Goal: Transaction & Acquisition: Purchase product/service

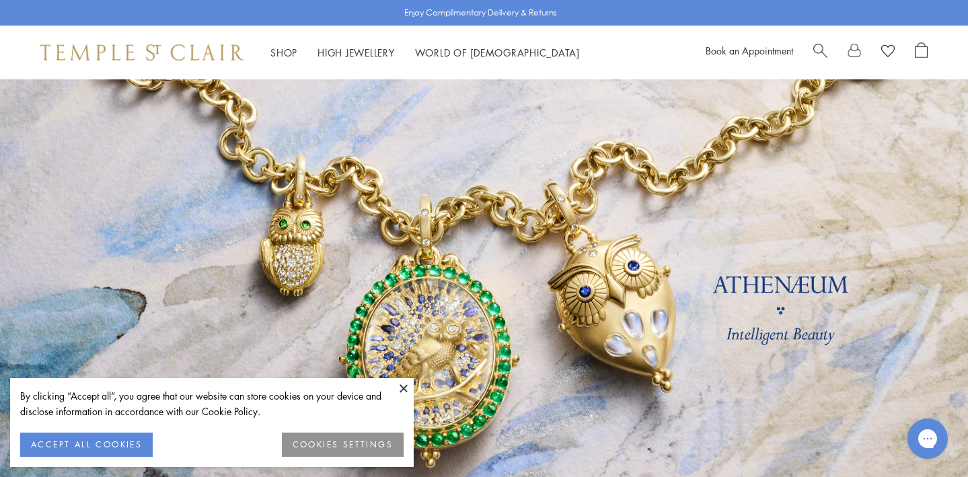
click at [93, 439] on button "ACCEPT ALL COOKIES" at bounding box center [86, 445] width 133 height 24
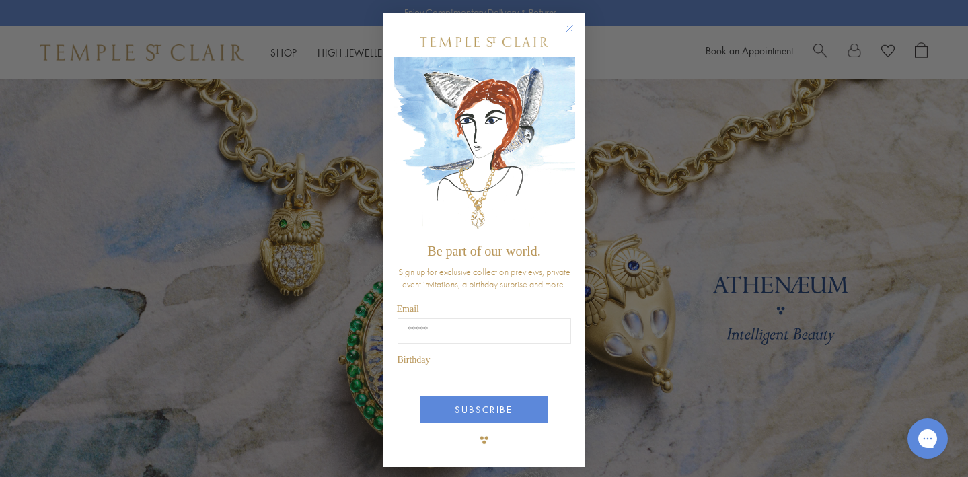
click at [75, 271] on div "Close dialog Be part of our world. Sign up for exclusive collection previews, p…" at bounding box center [484, 238] width 968 height 477
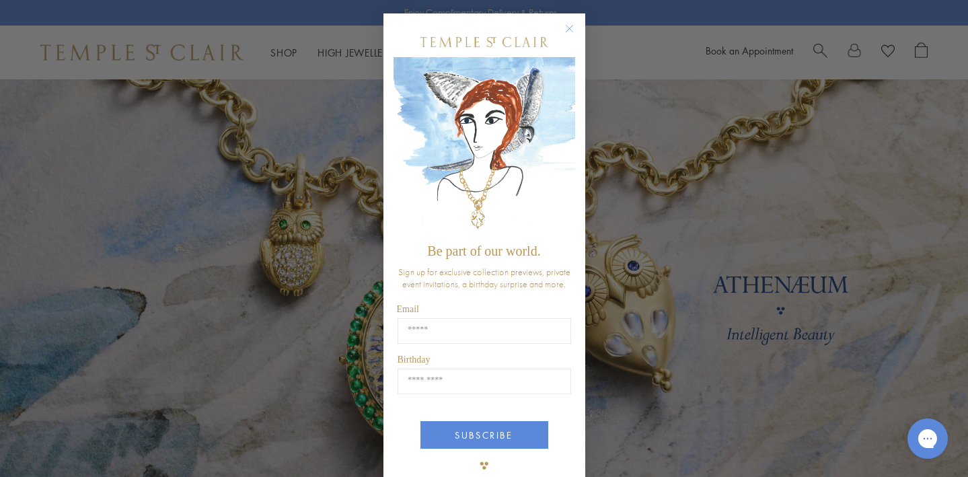
click at [281, 55] on div "Close dialog Be part of our world. Sign up for exclusive collection previews, p…" at bounding box center [484, 238] width 968 height 477
click at [569, 32] on circle "Close dialog" at bounding box center [569, 29] width 16 height 16
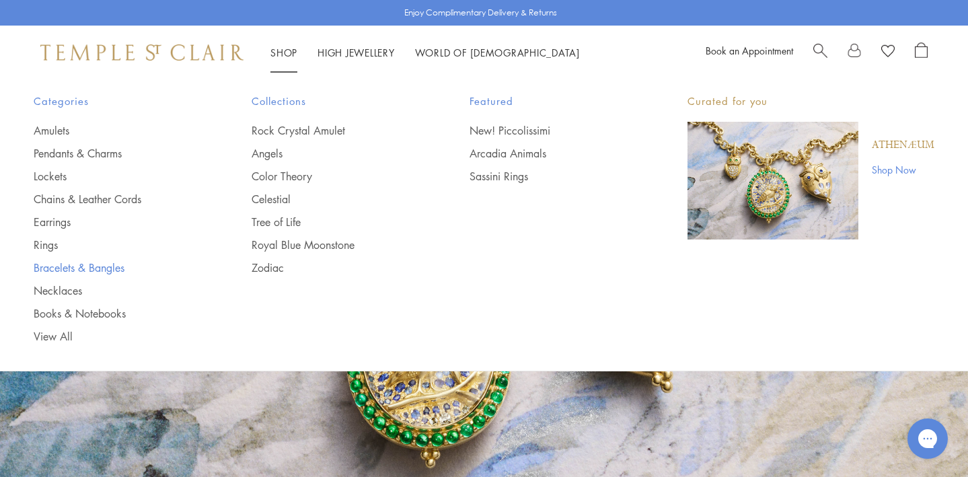
click at [67, 270] on link "Bracelets & Bangles" at bounding box center [116, 267] width 164 height 15
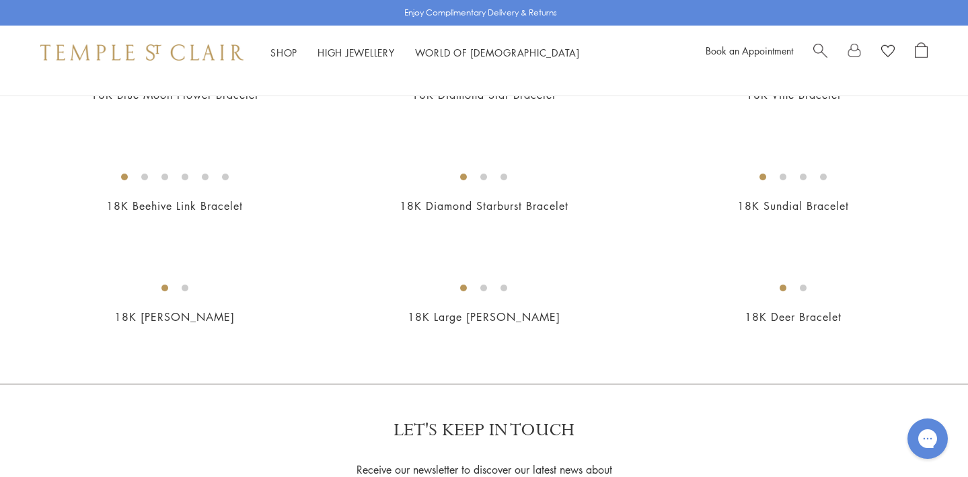
scroll to position [1319, 0]
click at [0, 0] on img at bounding box center [0, 0] width 0 height 0
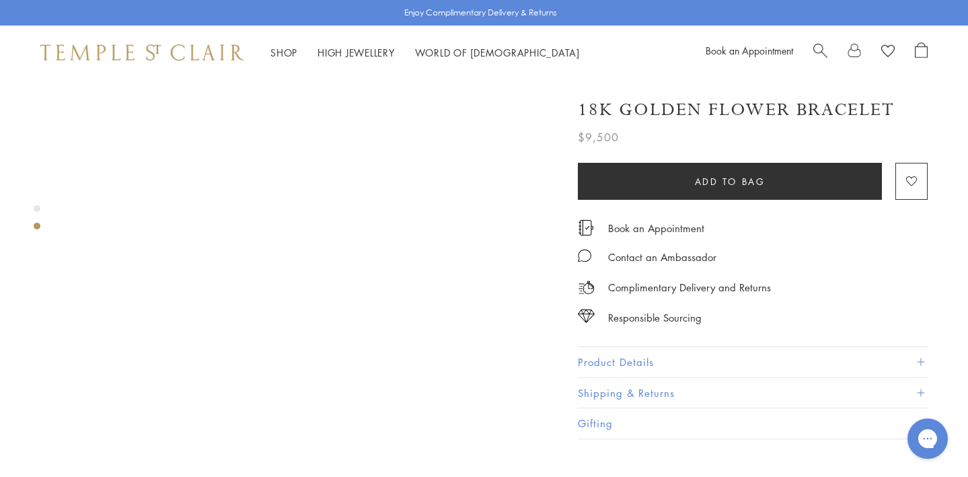
scroll to position [572, 0]
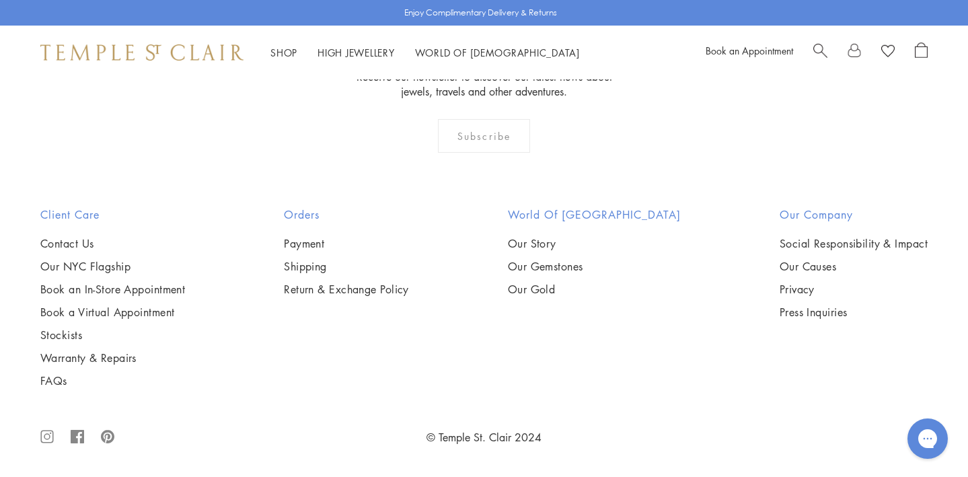
scroll to position [2894, 0]
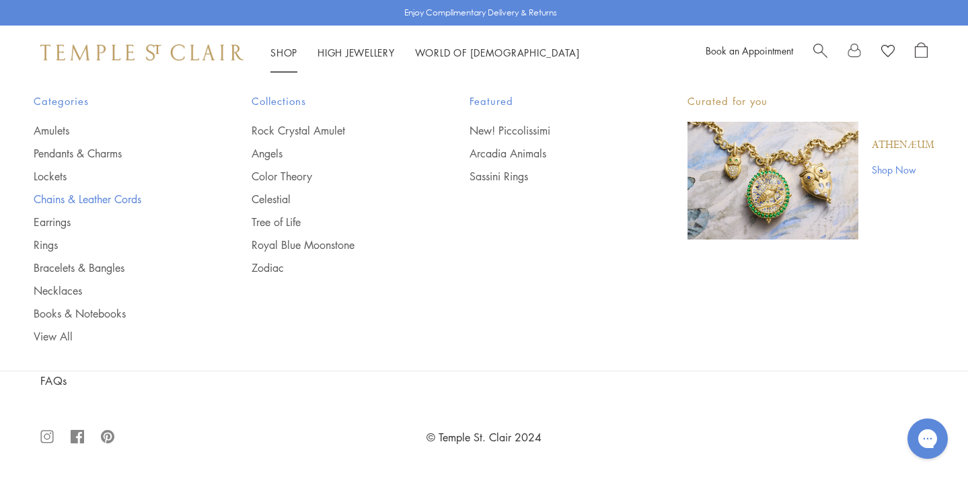
click at [106, 199] on link "Chains & Leather Cords" at bounding box center [116, 199] width 164 height 15
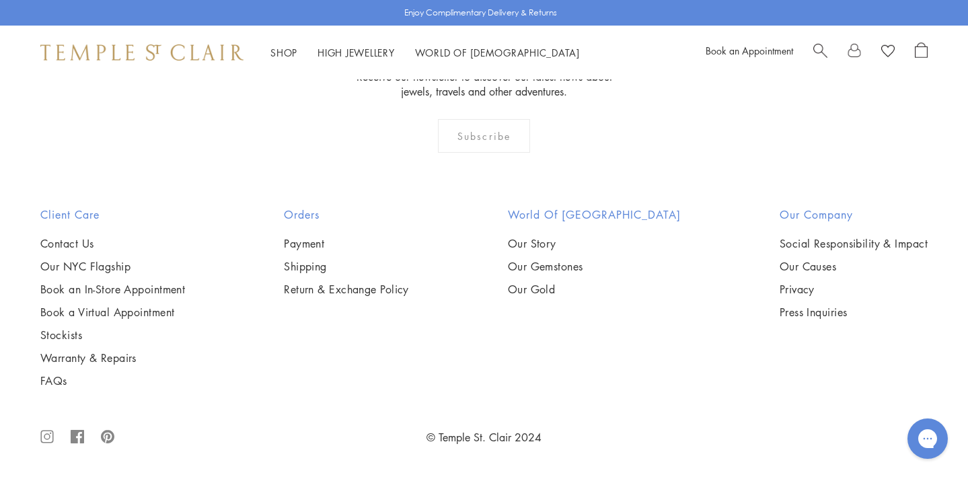
scroll to position [2172, 0]
click at [0, 0] on img at bounding box center [0, 0] width 0 height 0
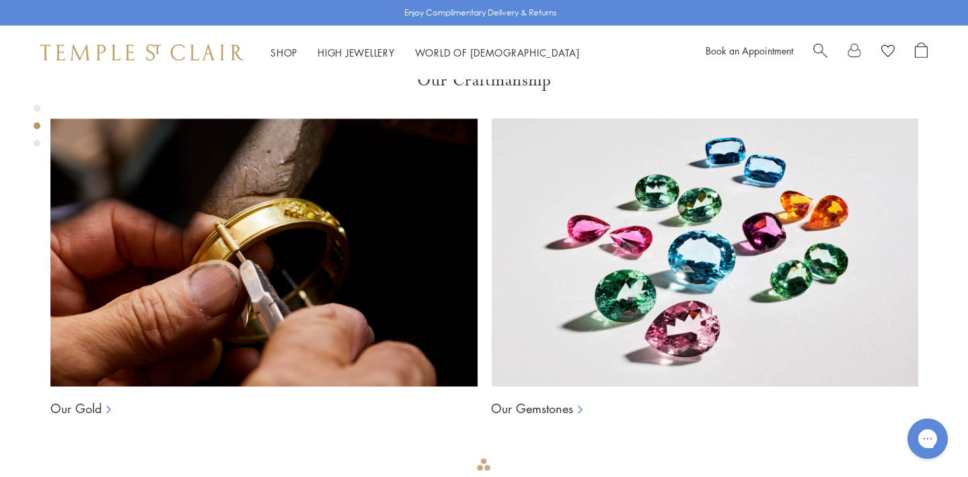
scroll to position [890, 0]
